Goal: Use online tool/utility: Use online tool/utility

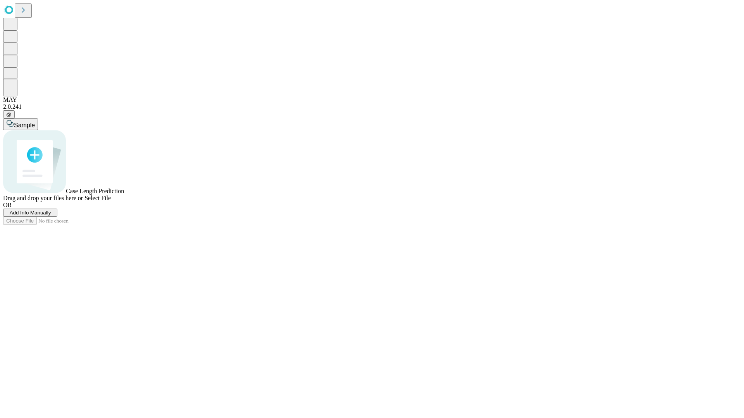
click at [111, 201] on span "Select File" at bounding box center [97, 198] width 26 height 7
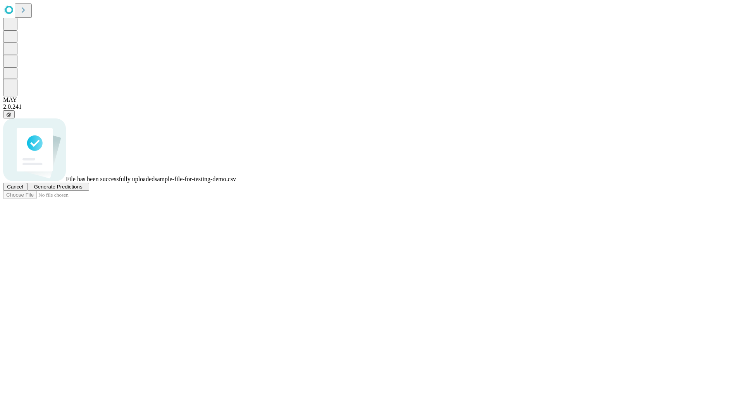
click at [82, 190] on span "Generate Predictions" at bounding box center [58, 187] width 48 height 6
